Goal: Transaction & Acquisition: Purchase product/service

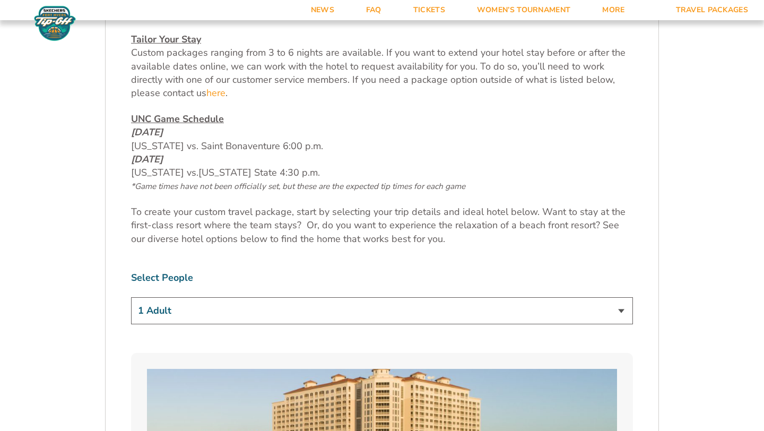
scroll to position [500, 0]
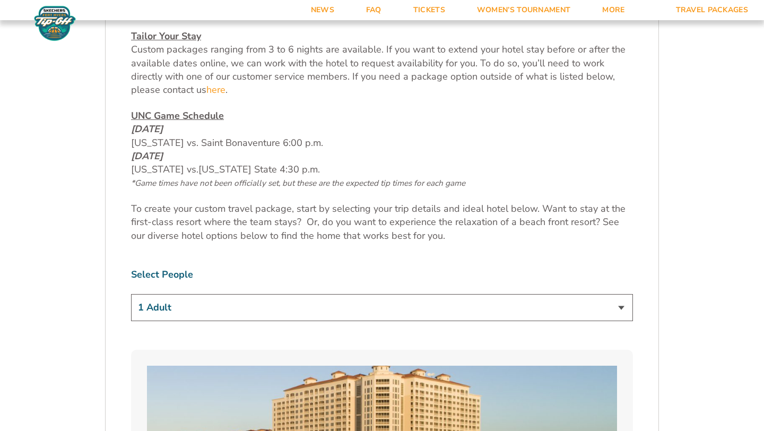
click at [569, 314] on select "1 Adult 2 Adults 3 Adults 4 Adults 2 Adults + 1 Child 2 Adults + 2 Children 2 A…" at bounding box center [382, 307] width 502 height 27
select select "2 Adults"
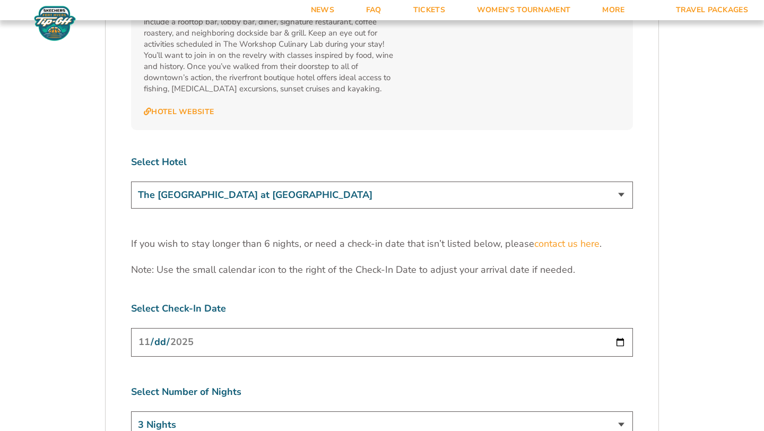
scroll to position [3192, 0]
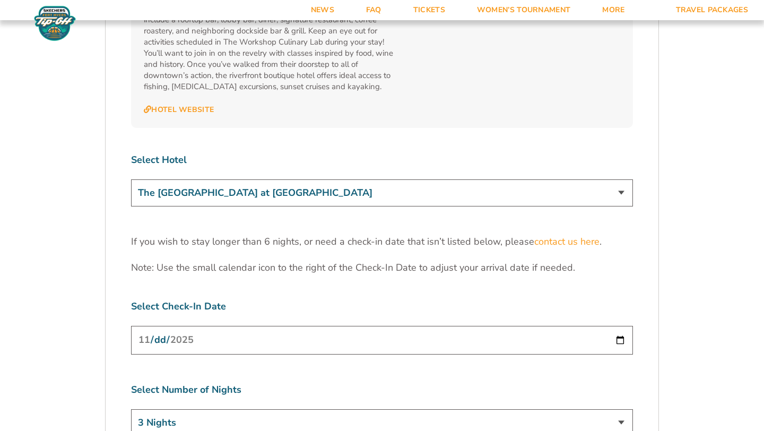
click at [619, 326] on input "2025-11-24" at bounding box center [382, 340] width 502 height 28
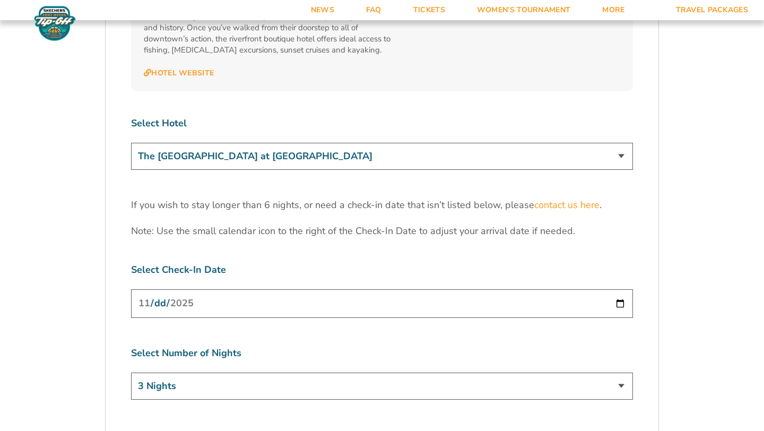
scroll to position [3232, 0]
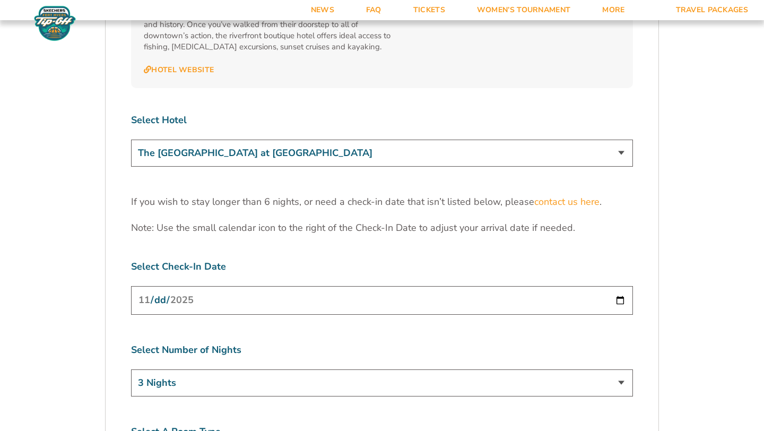
click at [620, 286] on input "2025-11-24" at bounding box center [382, 300] width 502 height 28
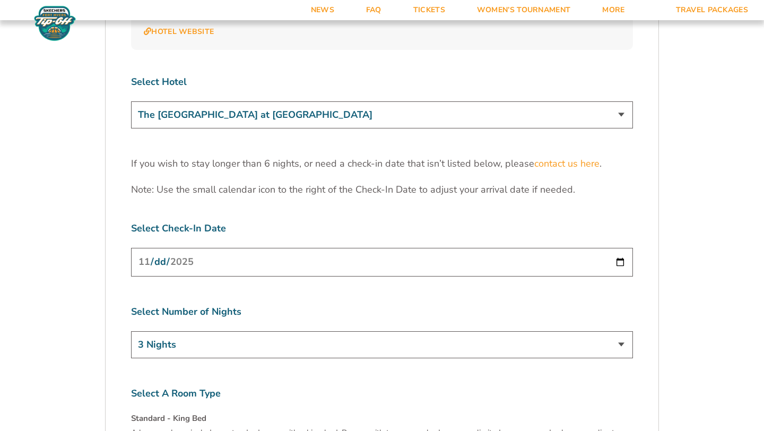
scroll to position [3273, 0]
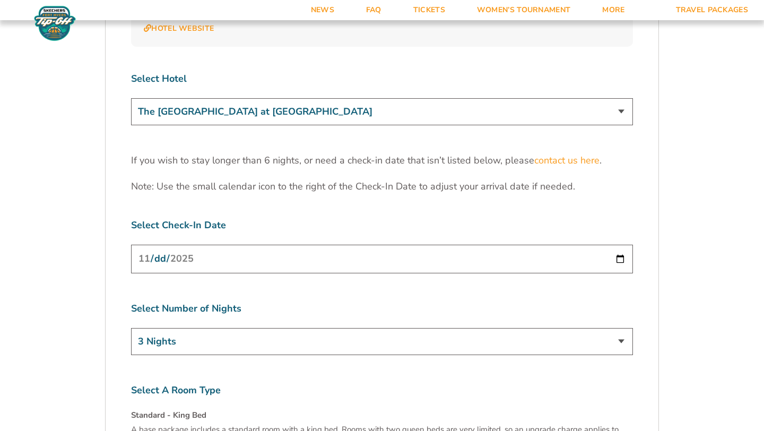
click at [620, 245] on input "2025-11-24" at bounding box center [382, 259] width 502 height 28
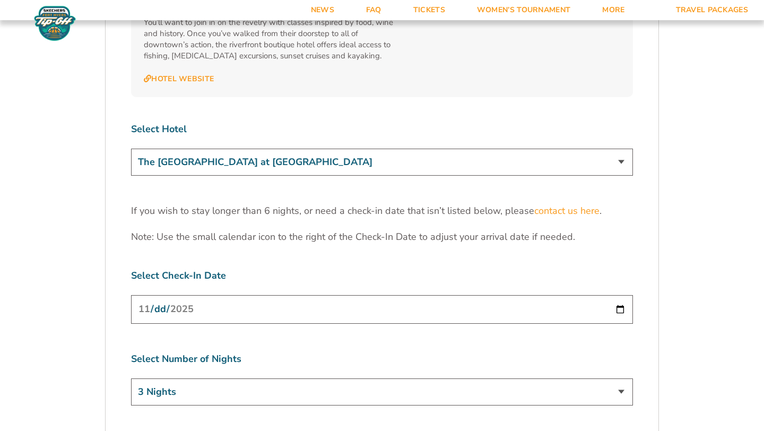
scroll to position [3225, 0]
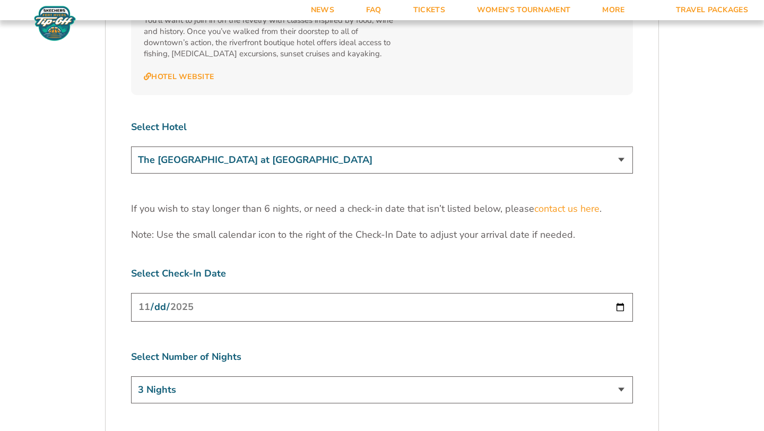
click at [469, 293] on input "2025-11-24" at bounding box center [382, 307] width 502 height 28
click at [621, 293] on input "2025-11-24" at bounding box center [382, 307] width 502 height 28
type input "2025-11-25"
click at [469, 293] on input "2025-11-25" at bounding box center [382, 307] width 502 height 28
click at [617, 293] on input "2025-11-25" at bounding box center [382, 307] width 502 height 28
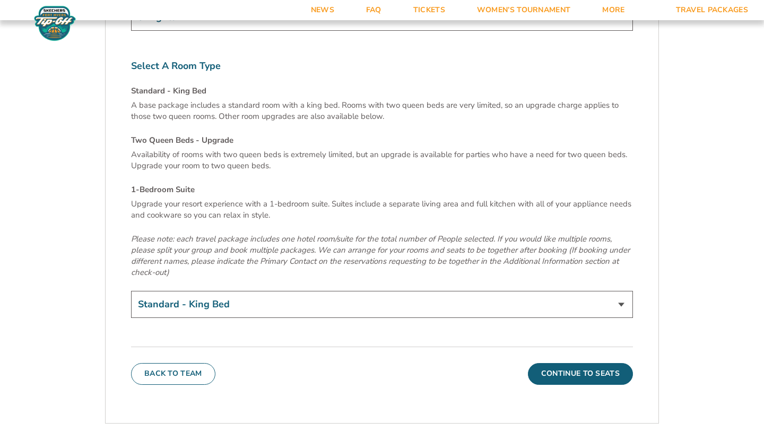
scroll to position [3601, 0]
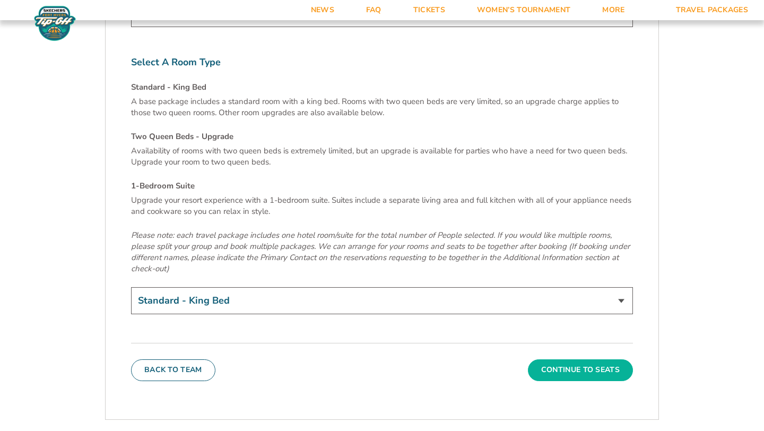
click at [596, 359] on button "Continue To Seats" at bounding box center [580, 369] width 105 height 21
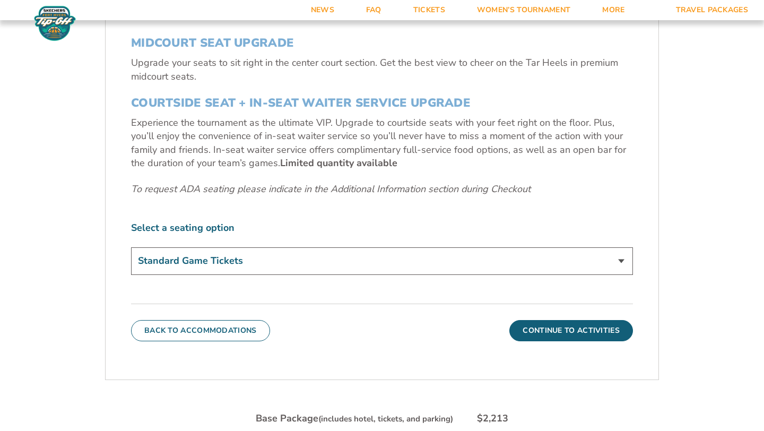
scroll to position [460, 0]
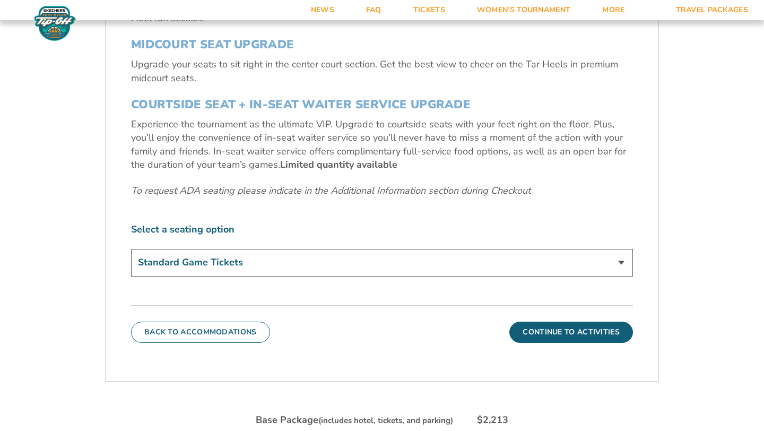
click at [562, 262] on select "Standard Game Tickets Midcourt Seat Upgrade (+$140 per person) Courtside Seat +…" at bounding box center [382, 262] width 502 height 27
select select "Midcourt Seat Upgrade"
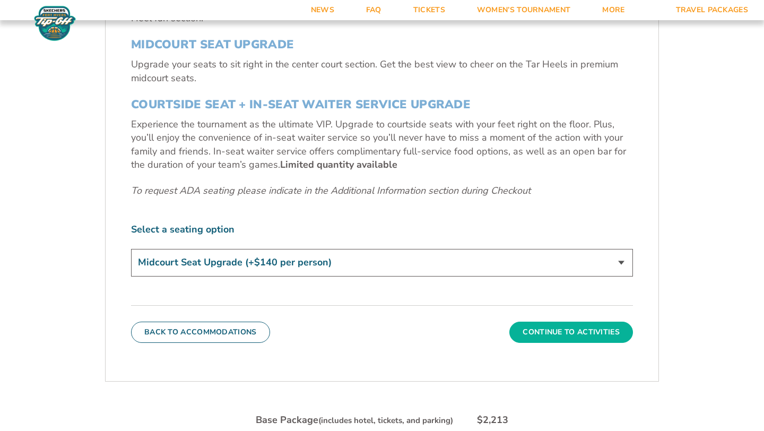
click at [543, 333] on button "Continue To Activities" at bounding box center [571, 332] width 124 height 21
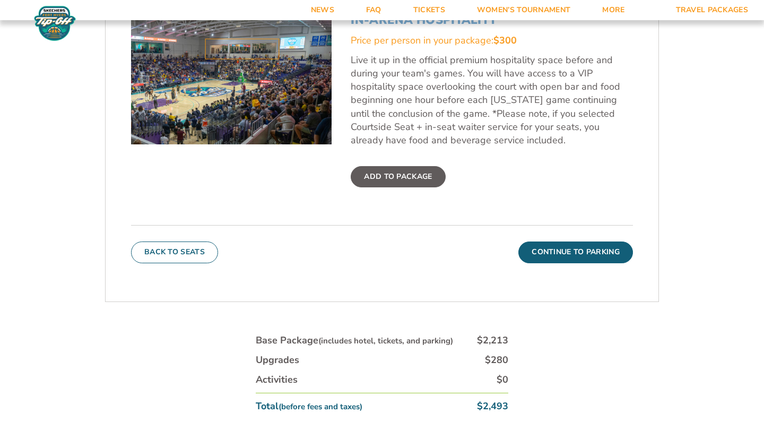
scroll to position [427, 0]
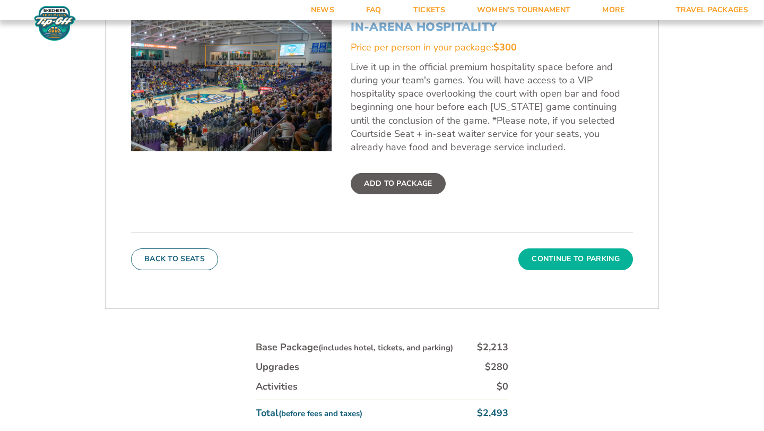
click at [592, 263] on button "Continue To Parking" at bounding box center [575, 258] width 115 height 21
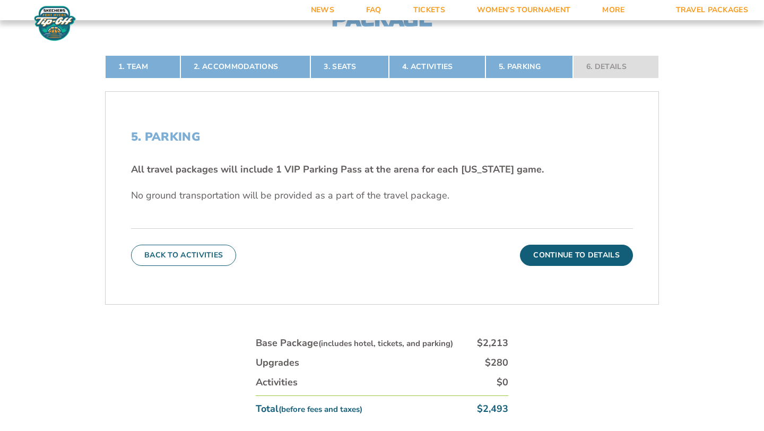
scroll to position [279, 0]
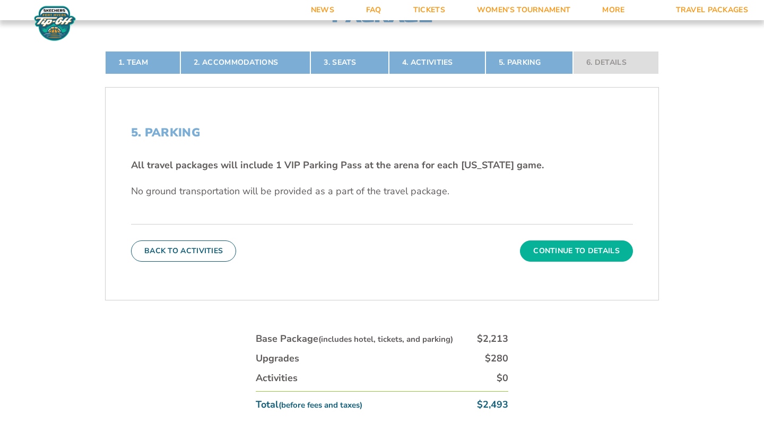
click at [588, 248] on button "Continue To Details" at bounding box center [576, 250] width 113 height 21
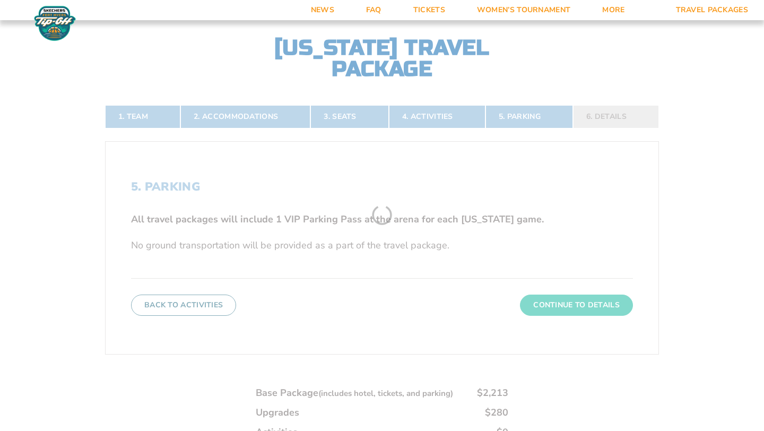
scroll to position [204, 0]
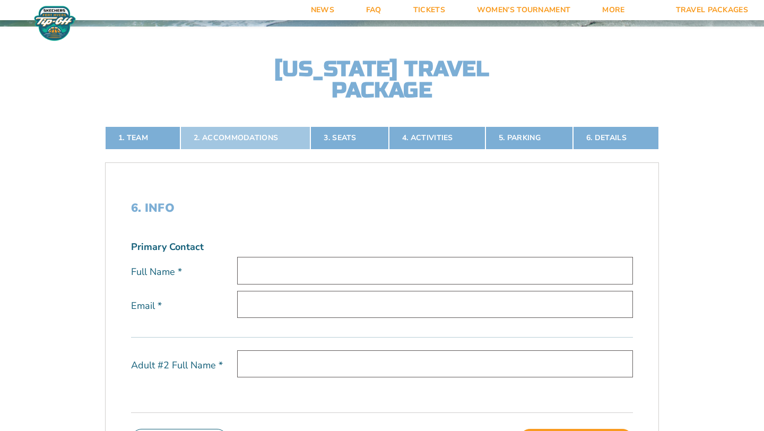
click at [245, 136] on link "2. Accommodations" at bounding box center [245, 137] width 130 height 23
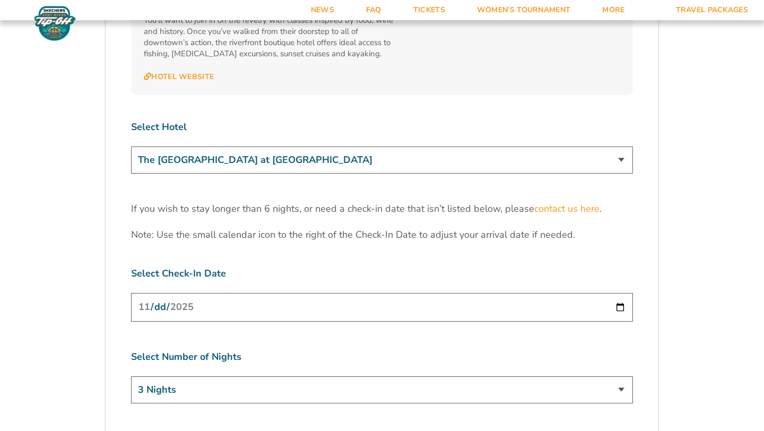
scroll to position [3236, 0]
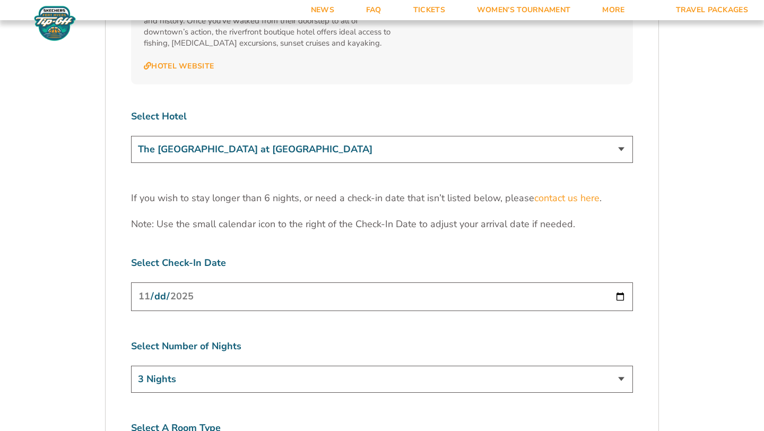
click at [610, 136] on select "The Westin Cape Coral Resort at Marina Village Margaritaville Beach Resort Pink…" at bounding box center [382, 149] width 502 height 27
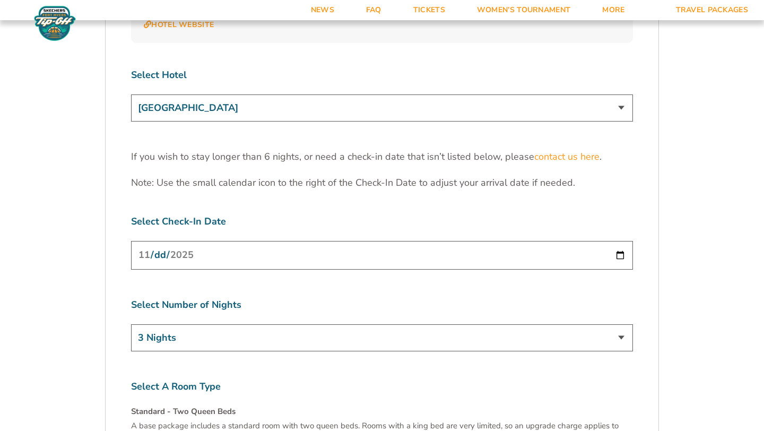
scroll to position [3275, 0]
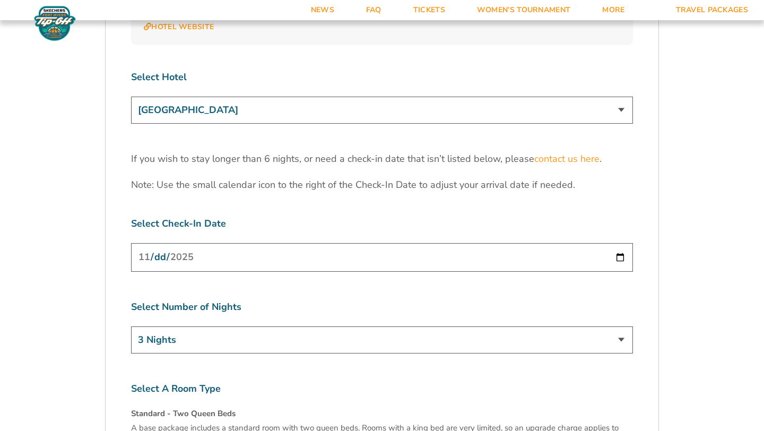
click at [584, 97] on select "The Westin Cape Coral Resort at Marina Village Margaritaville Beach Resort Pink…" at bounding box center [382, 110] width 502 height 27
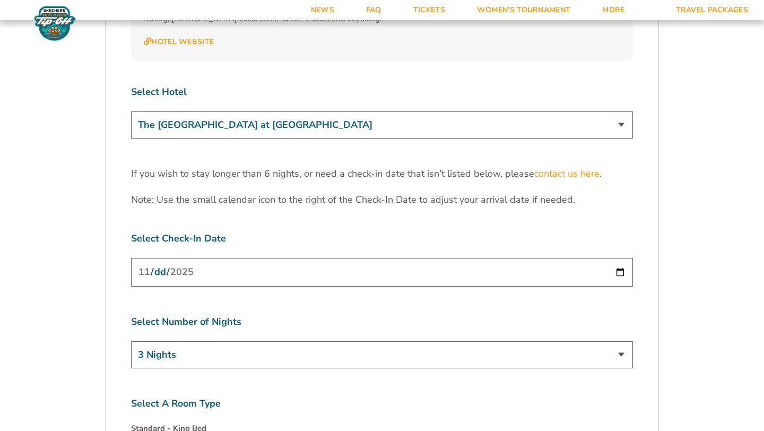
scroll to position [3259, 0]
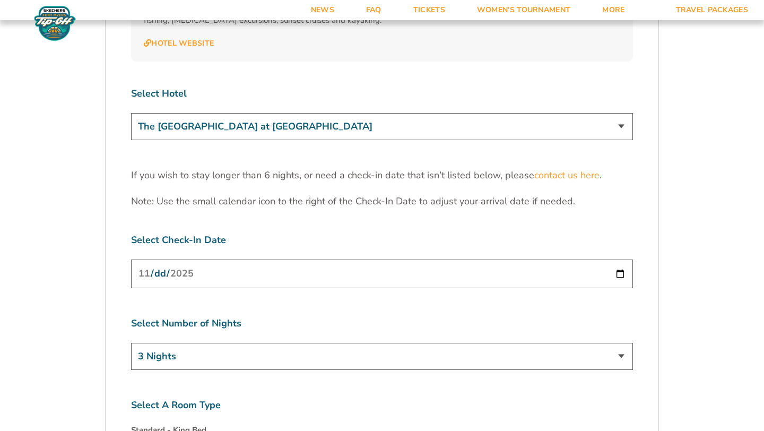
click at [546, 113] on select "The Westin Cape Coral Resort at Marina Village Margaritaville Beach Resort Pink…" at bounding box center [382, 126] width 502 height 27
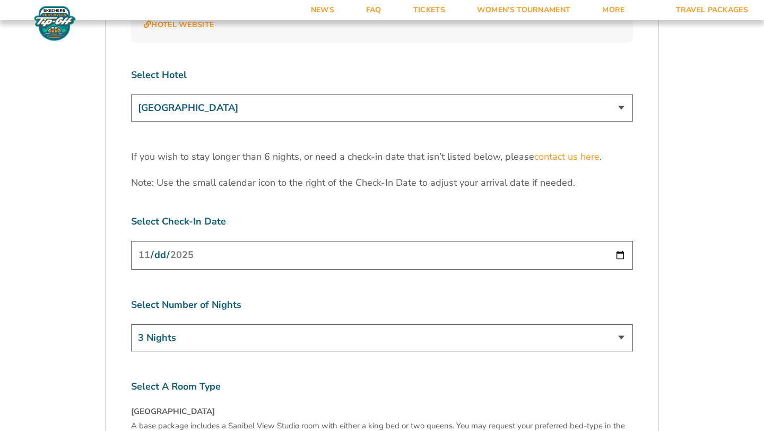
scroll to position [3266, 0]
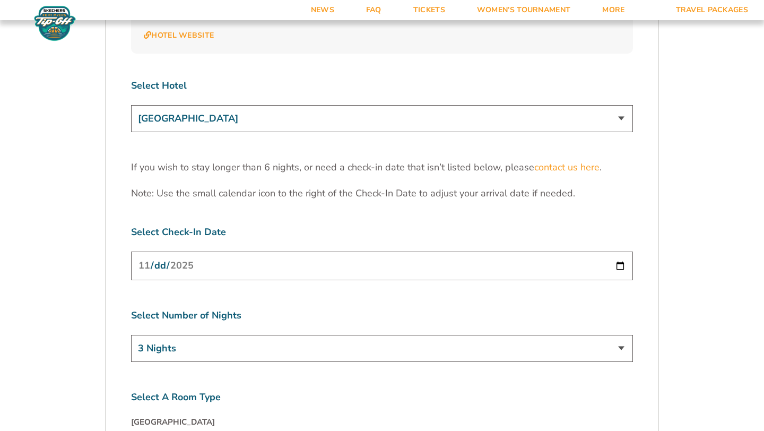
click at [595, 105] on select "The Westin Cape Coral Resort at Marina Village Margaritaville Beach Resort Pink…" at bounding box center [382, 118] width 502 height 27
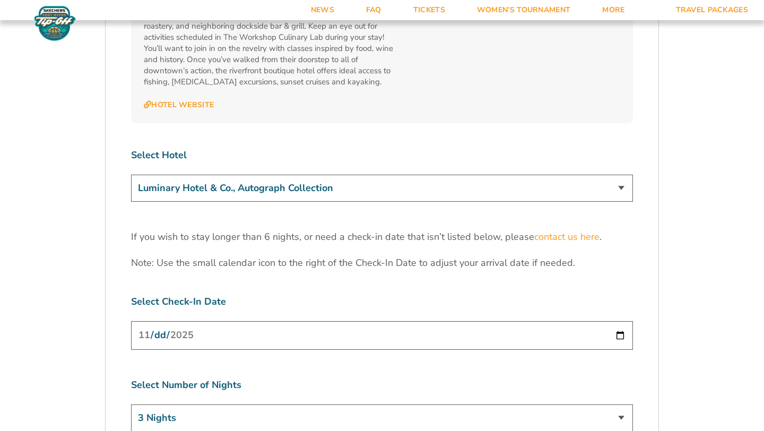
scroll to position [3185, 0]
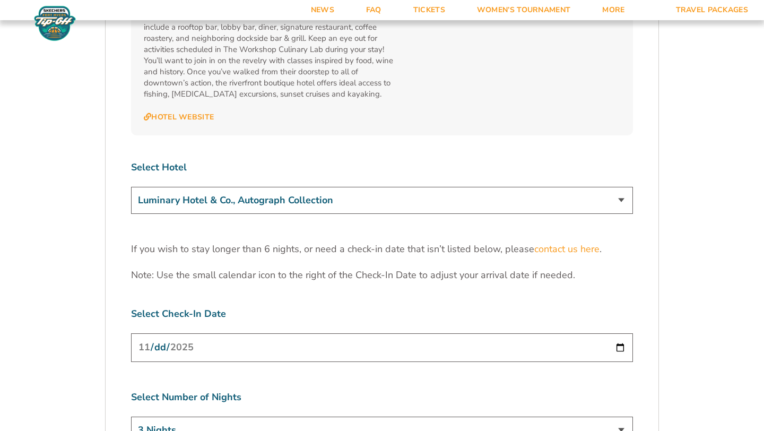
click at [534, 187] on select "The Westin Cape Coral Resort at Marina Village Margaritaville Beach Resort Pink…" at bounding box center [382, 200] width 502 height 27
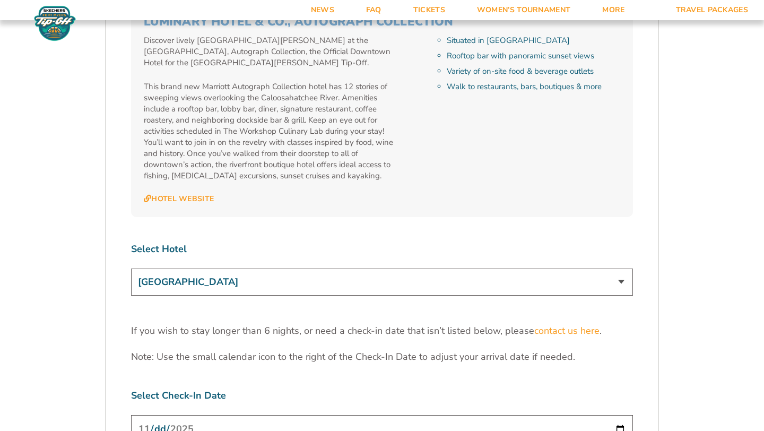
scroll to position [3084, 0]
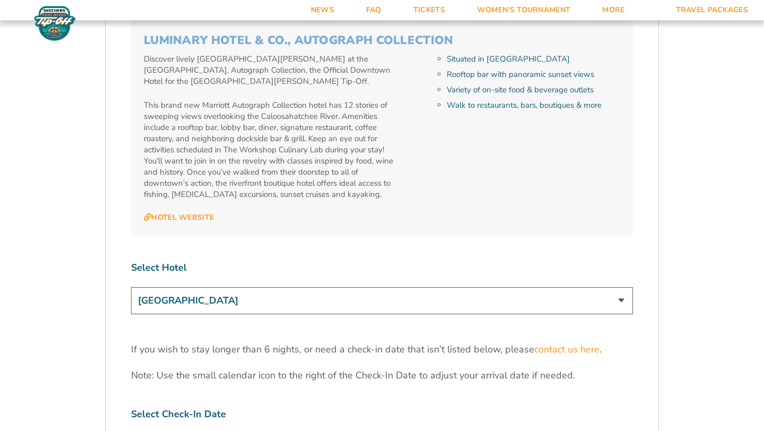
click at [529, 287] on select "The Westin Cape Coral Resort at Marina Village Margaritaville Beach Resort Pink…" at bounding box center [382, 300] width 502 height 27
select select "17486"
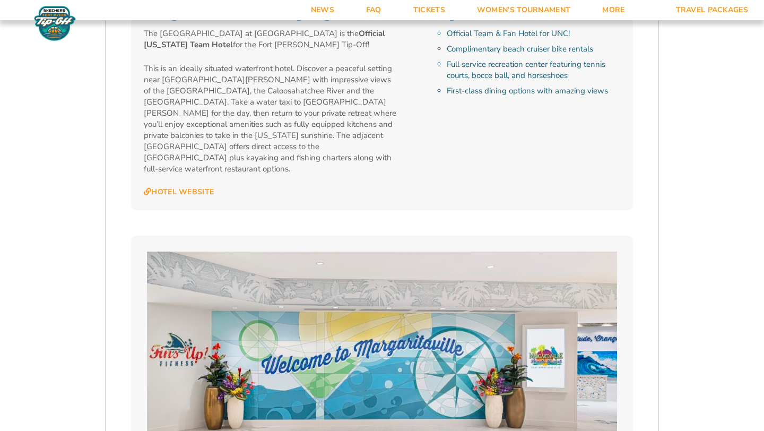
scroll to position [1242, 0]
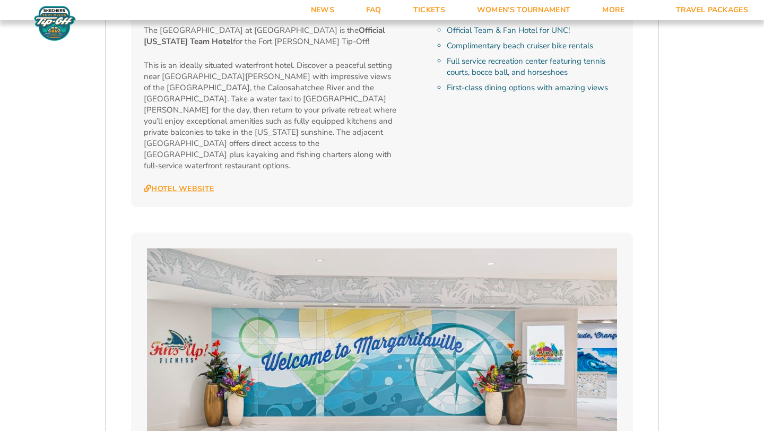
click at [183, 184] on link "Hotel Website" at bounding box center [179, 189] width 70 height 10
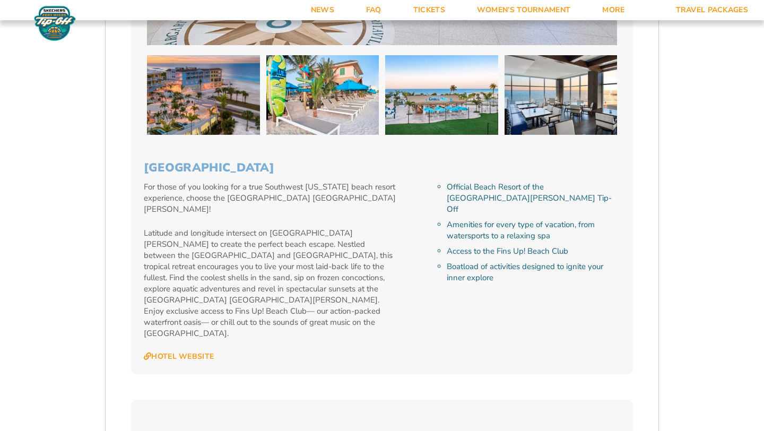
scroll to position [1716, 0]
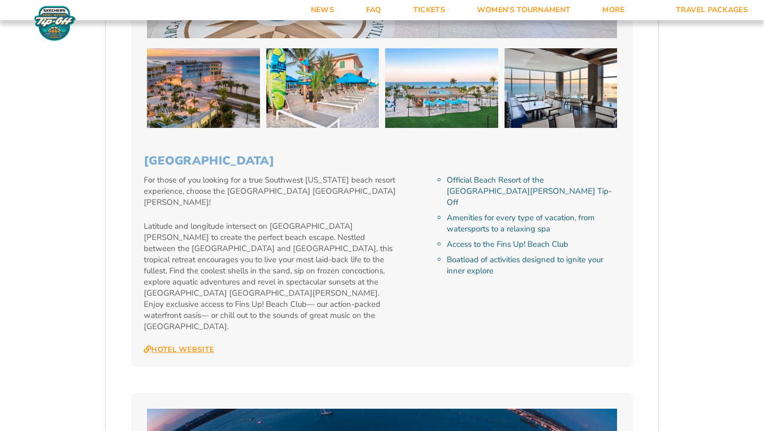
click at [198, 345] on link "Hotel Website" at bounding box center [179, 350] width 70 height 10
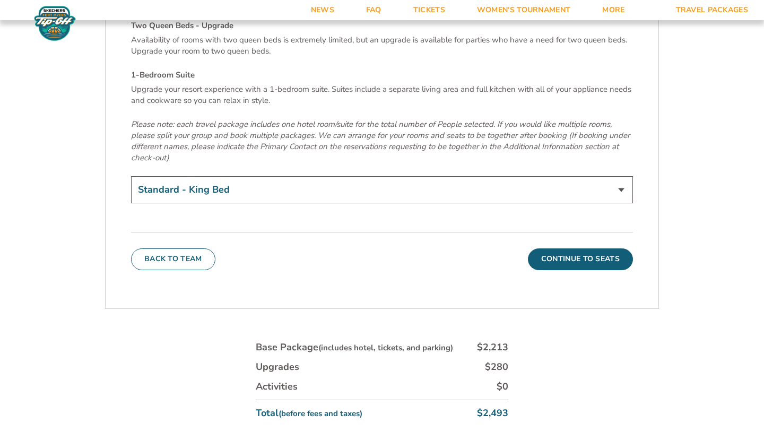
scroll to position [3714, 0]
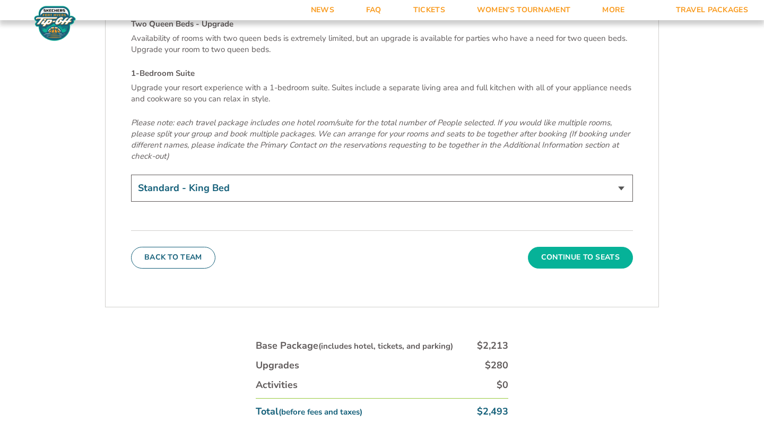
click at [576, 247] on button "Continue To Seats" at bounding box center [580, 257] width 105 height 21
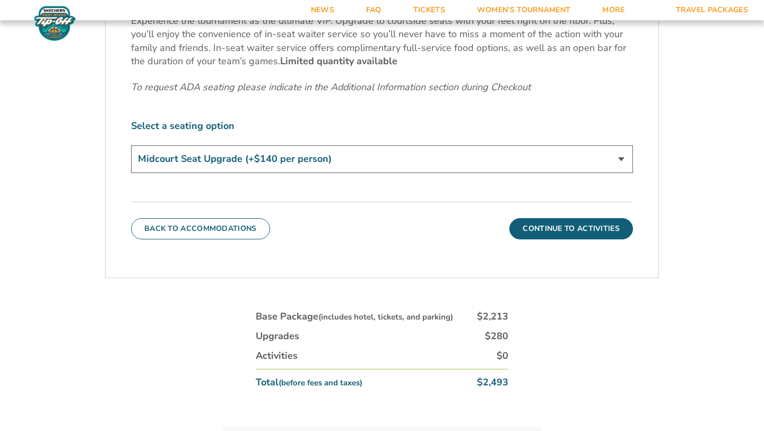
scroll to position [566, 0]
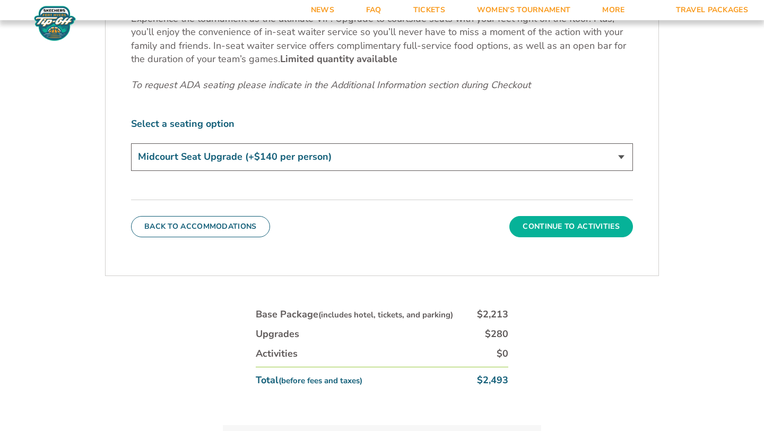
click at [567, 224] on button "Continue To Activities" at bounding box center [571, 226] width 124 height 21
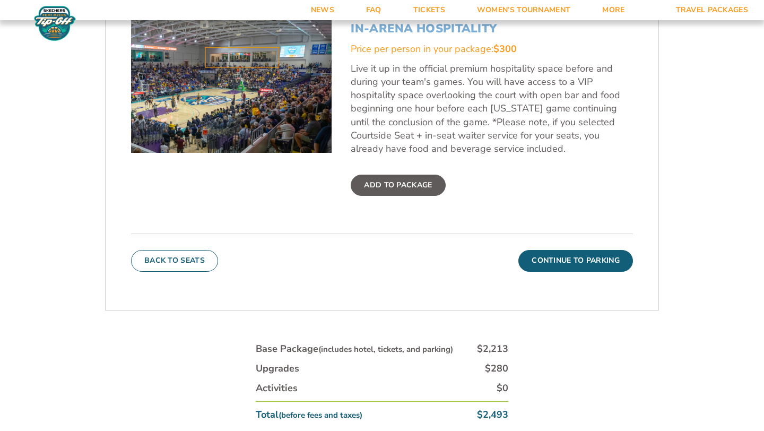
scroll to position [425, 0]
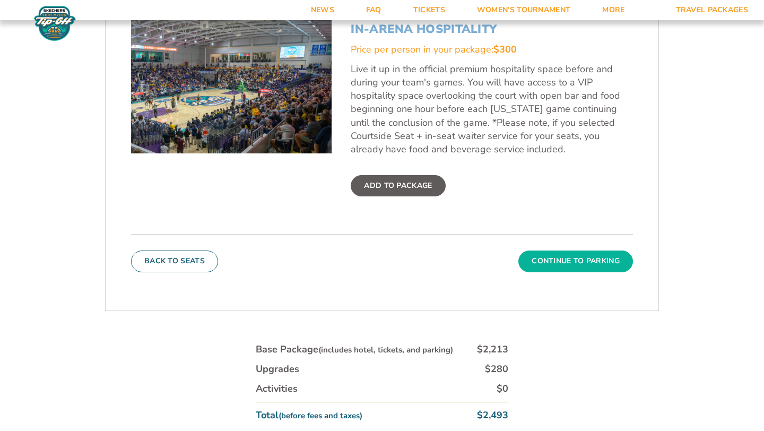
click at [573, 263] on button "Continue To Parking" at bounding box center [575, 260] width 115 height 21
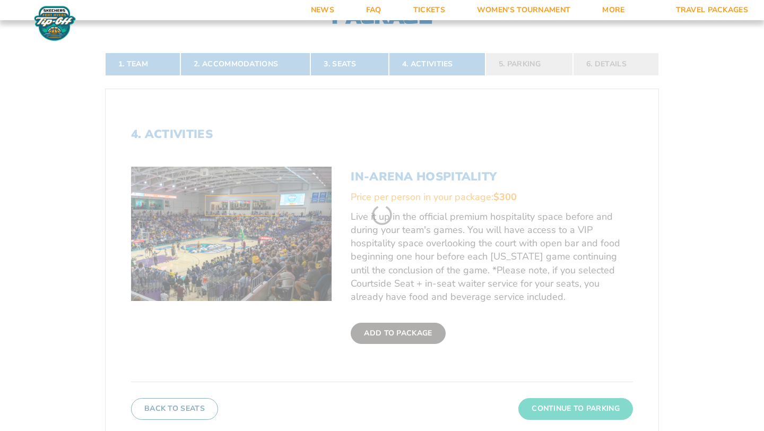
scroll to position [204, 0]
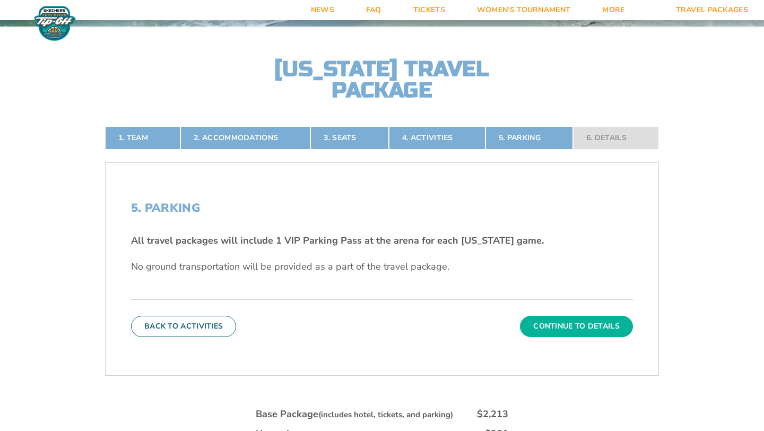
click at [564, 331] on button "Continue To Details" at bounding box center [576, 326] width 113 height 21
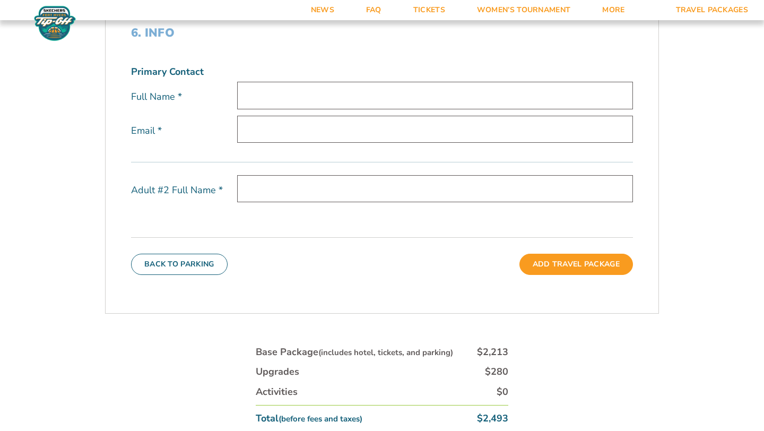
scroll to position [375, 0]
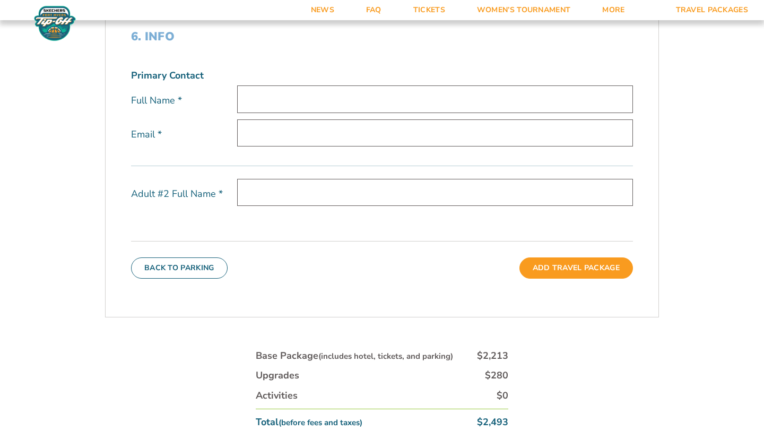
click at [304, 96] on input "text" at bounding box center [435, 98] width 396 height 27
type input "Joe Vedus"
type input "jpjvedus@yahoo.com"
click at [324, 186] on input "text" at bounding box center [435, 192] width 396 height 27
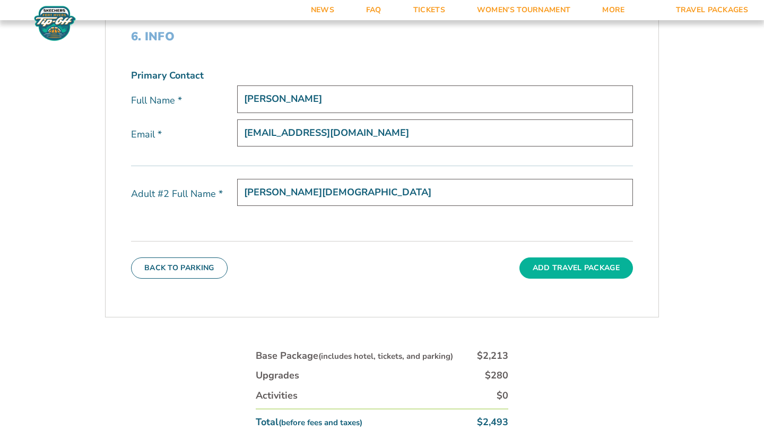
type input "Penny Vedus"
click at [589, 271] on button "Add Travel Package" at bounding box center [577, 267] width 114 height 21
